Goal: Task Accomplishment & Management: Complete application form

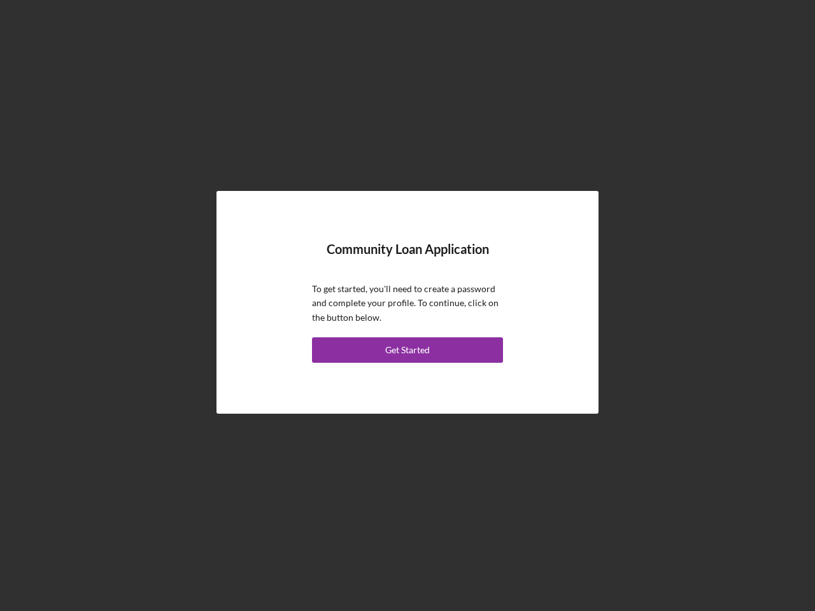
click at [408, 306] on p "To get started, you'll need to create a password and complete your profile. To …" at bounding box center [407, 303] width 191 height 43
click at [408, 350] on div "Get Started" at bounding box center [407, 350] width 45 height 25
